Goal: Obtain resource: Download file/media

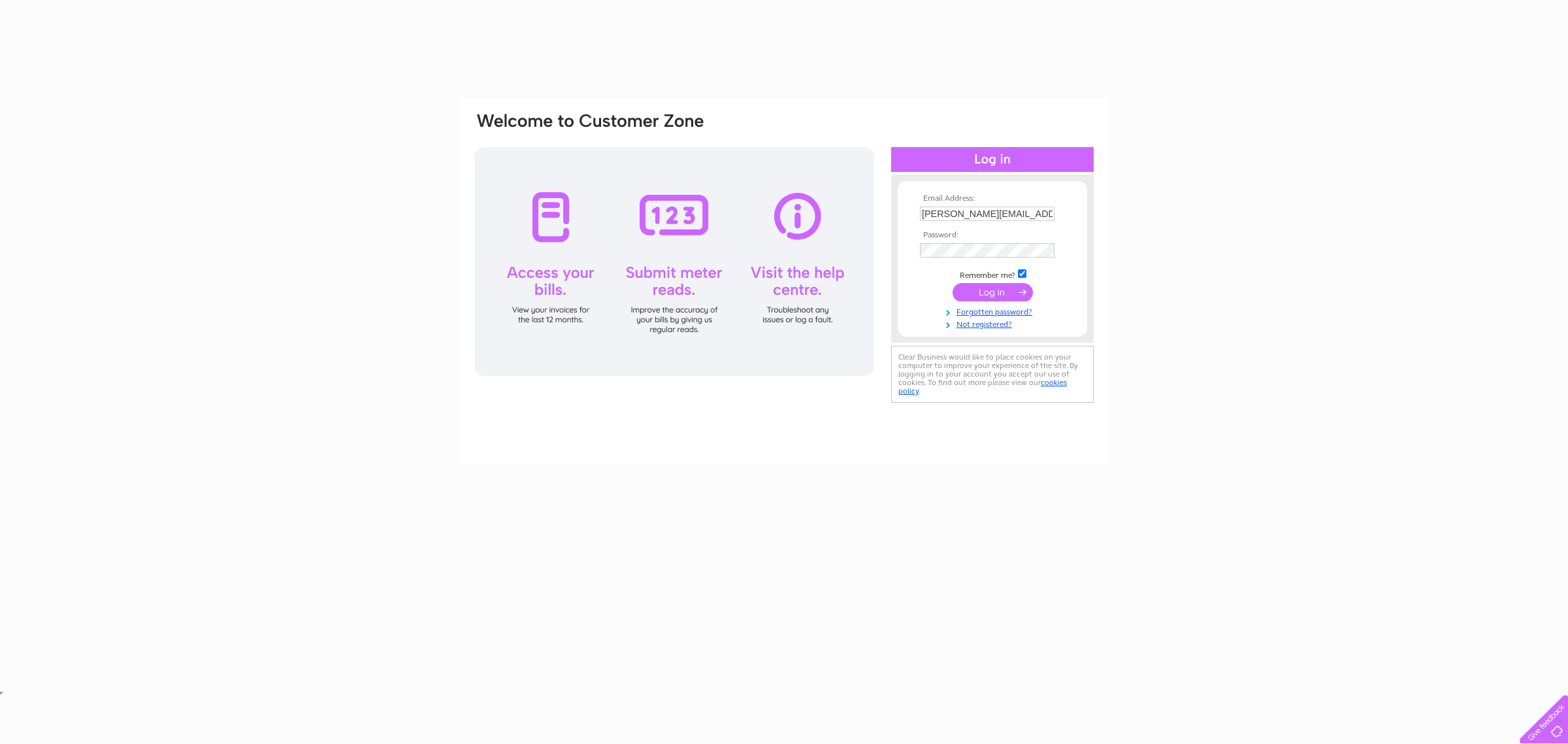
click at [985, 299] on input "submit" at bounding box center [992, 292] width 80 height 18
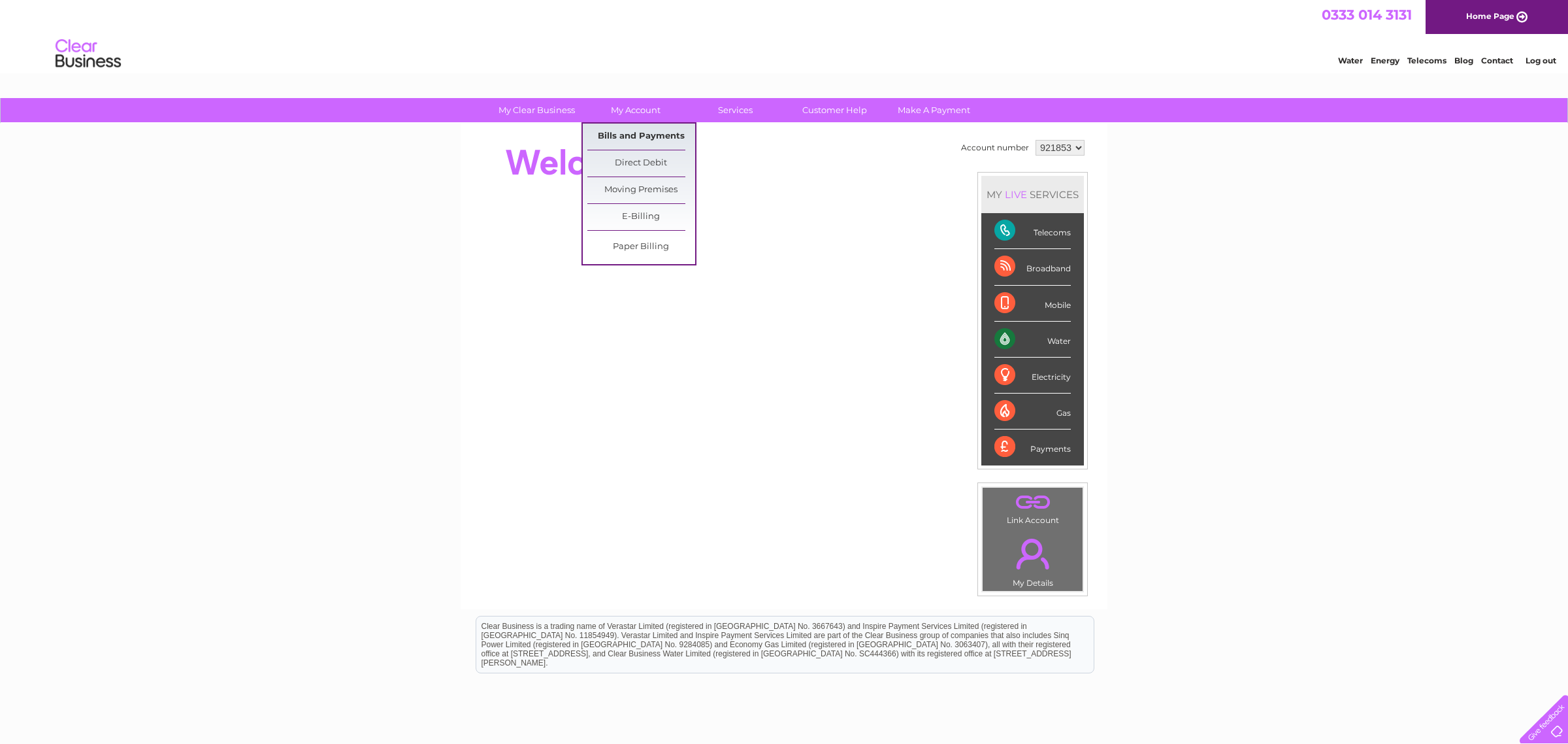
click at [616, 139] on link "Bills and Payments" at bounding box center [640, 136] width 108 height 26
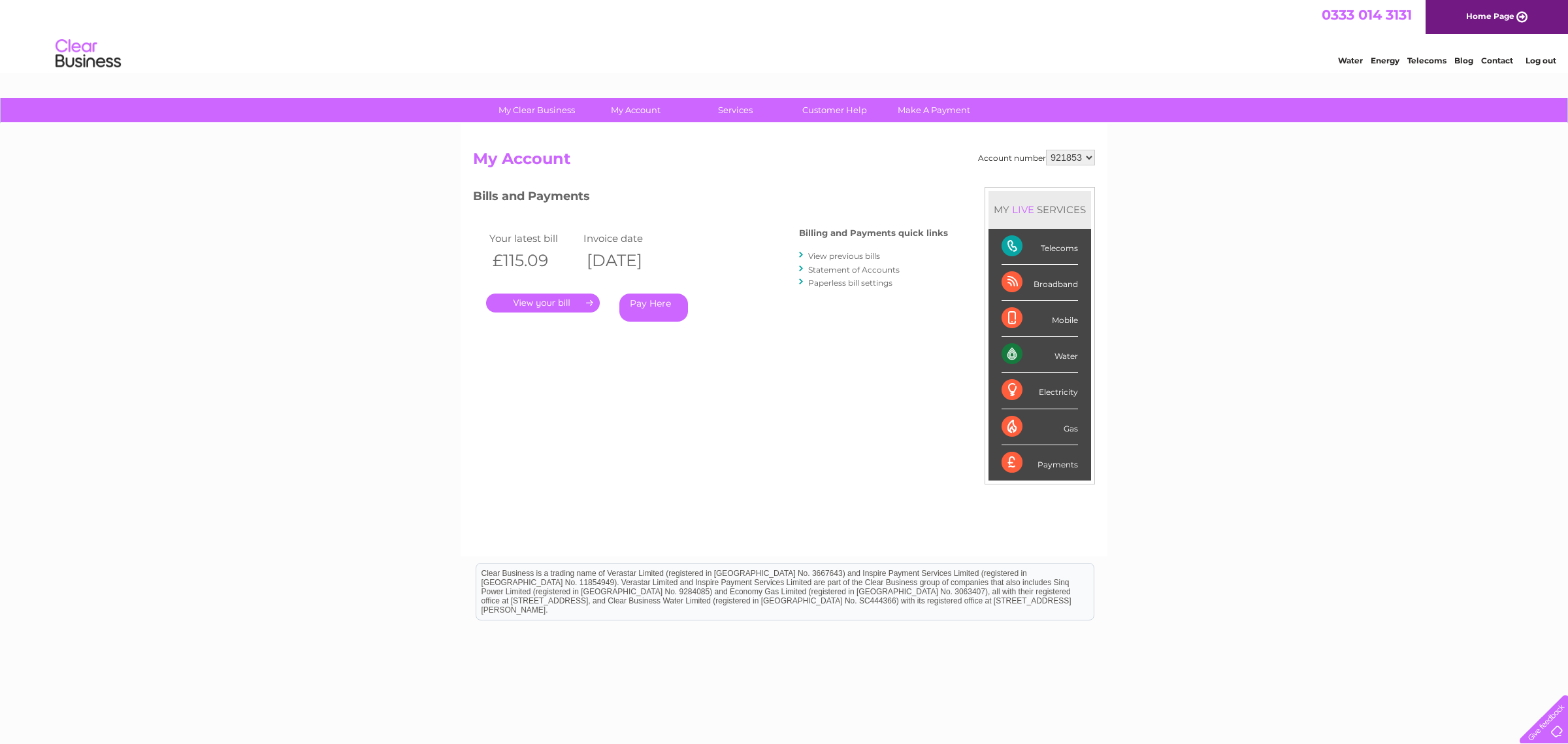
drag, startPoint x: 845, startPoint y: 253, endPoint x: 649, endPoint y: 289, distance: 199.3
click at [844, 253] on link "View previous bills" at bounding box center [844, 256] width 72 height 10
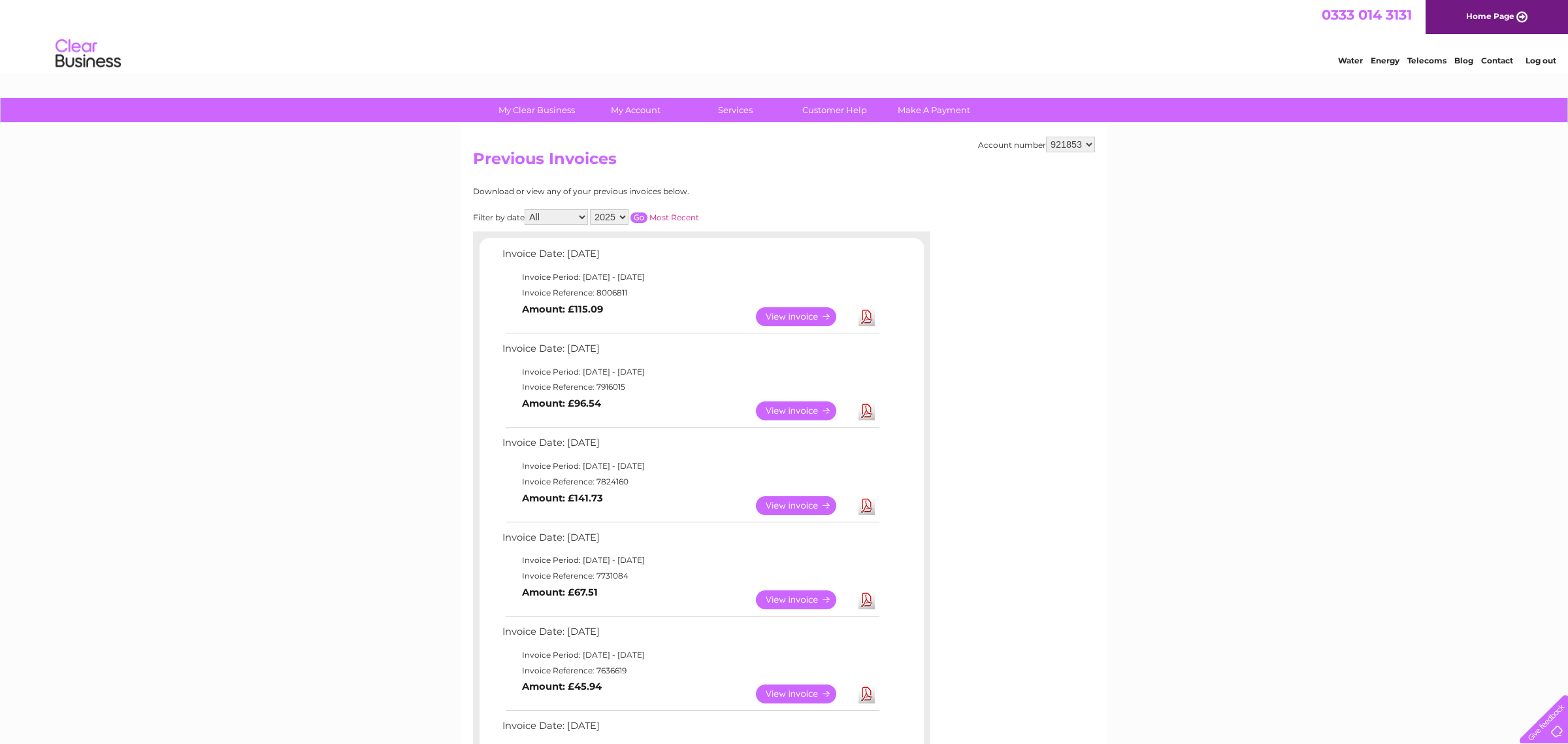
drag, startPoint x: 866, startPoint y: 412, endPoint x: 852, endPoint y: 415, distance: 14.3
click at [865, 412] on link "Download" at bounding box center [867, 410] width 17 height 19
click at [869, 321] on link "Download" at bounding box center [867, 316] width 17 height 19
